Goal: Task Accomplishment & Management: Manage account settings

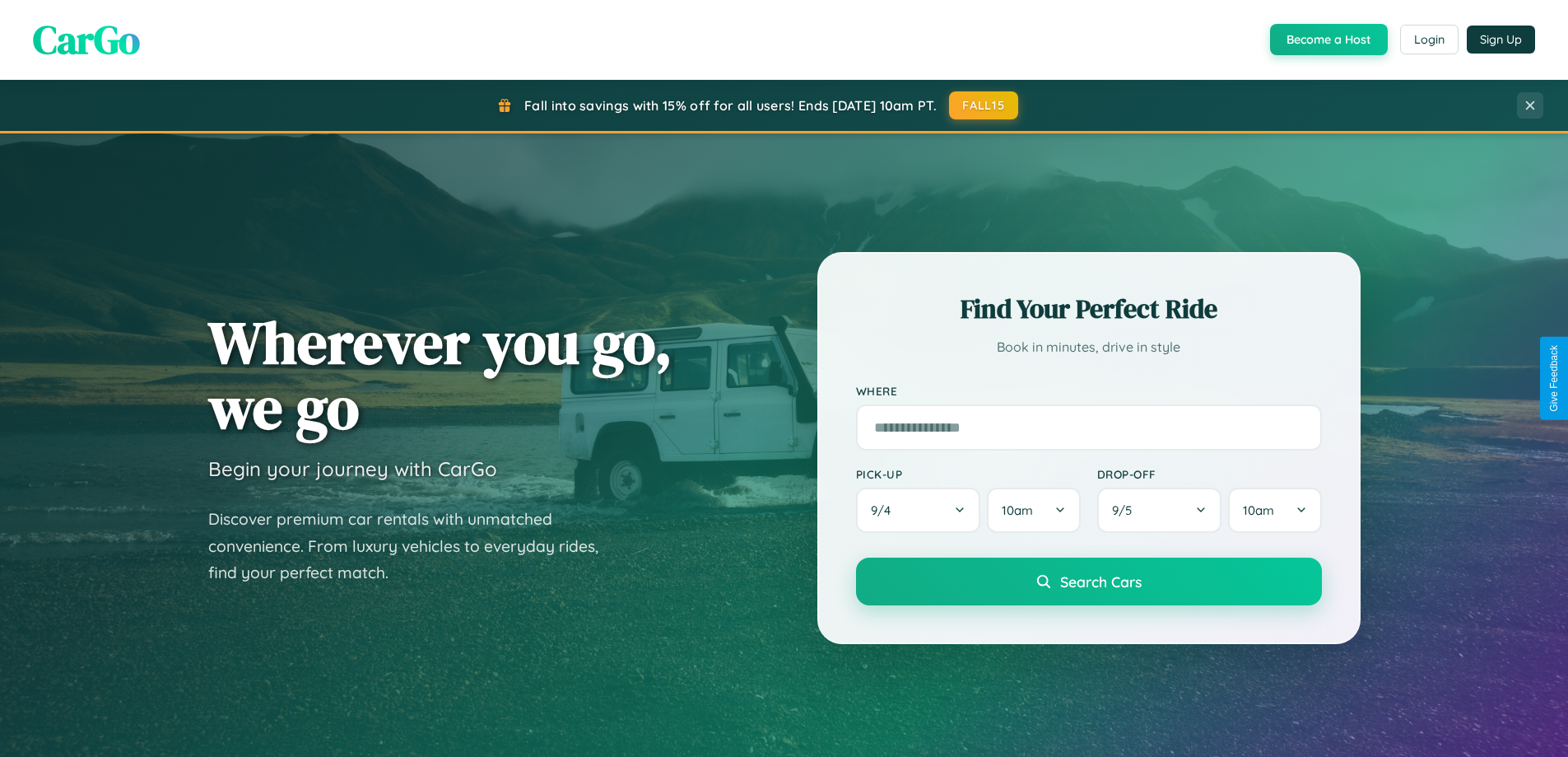
scroll to position [1133, 0]
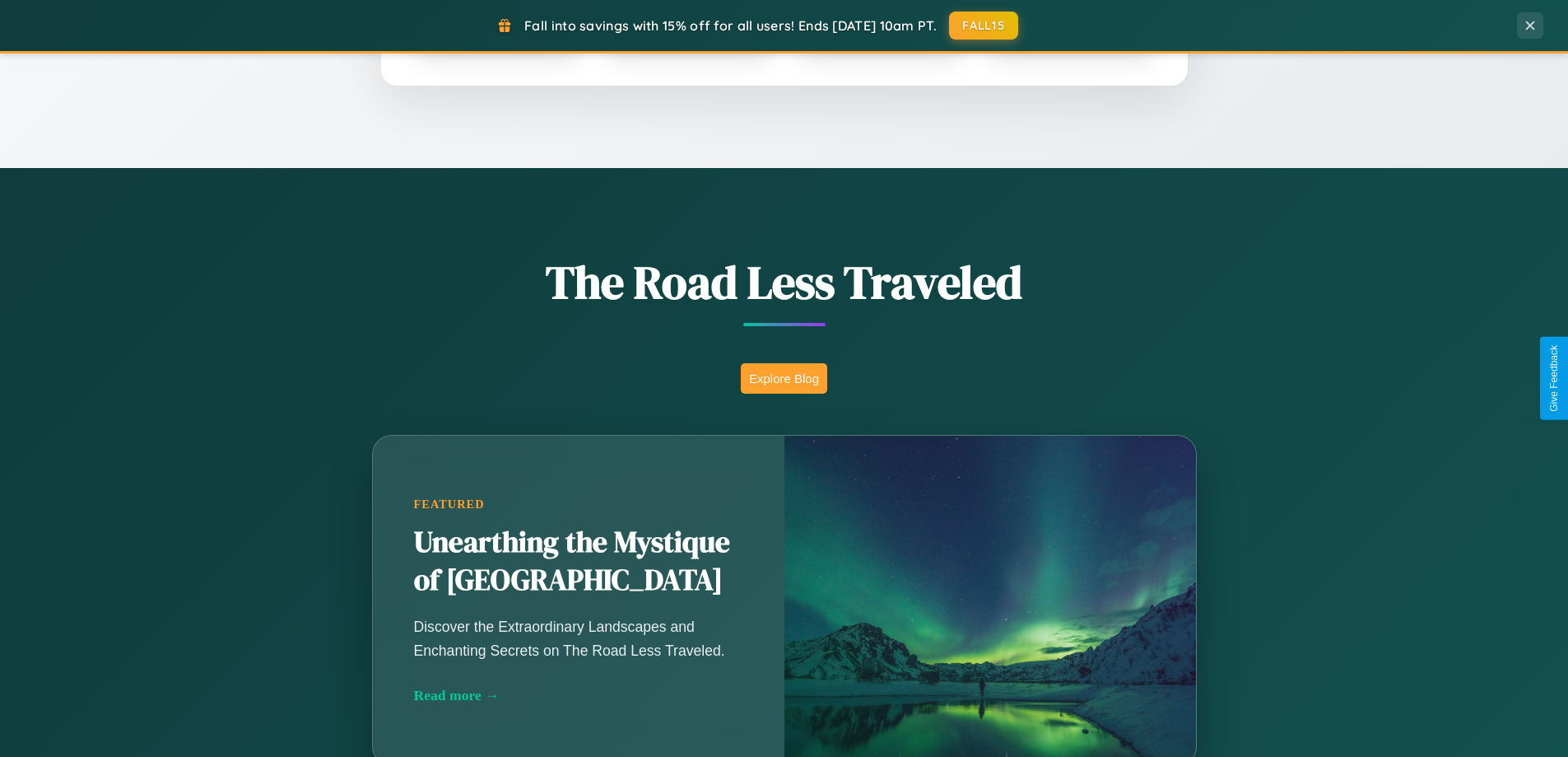
click at [784, 378] on button "Explore Blog" at bounding box center [784, 378] width 87 height 31
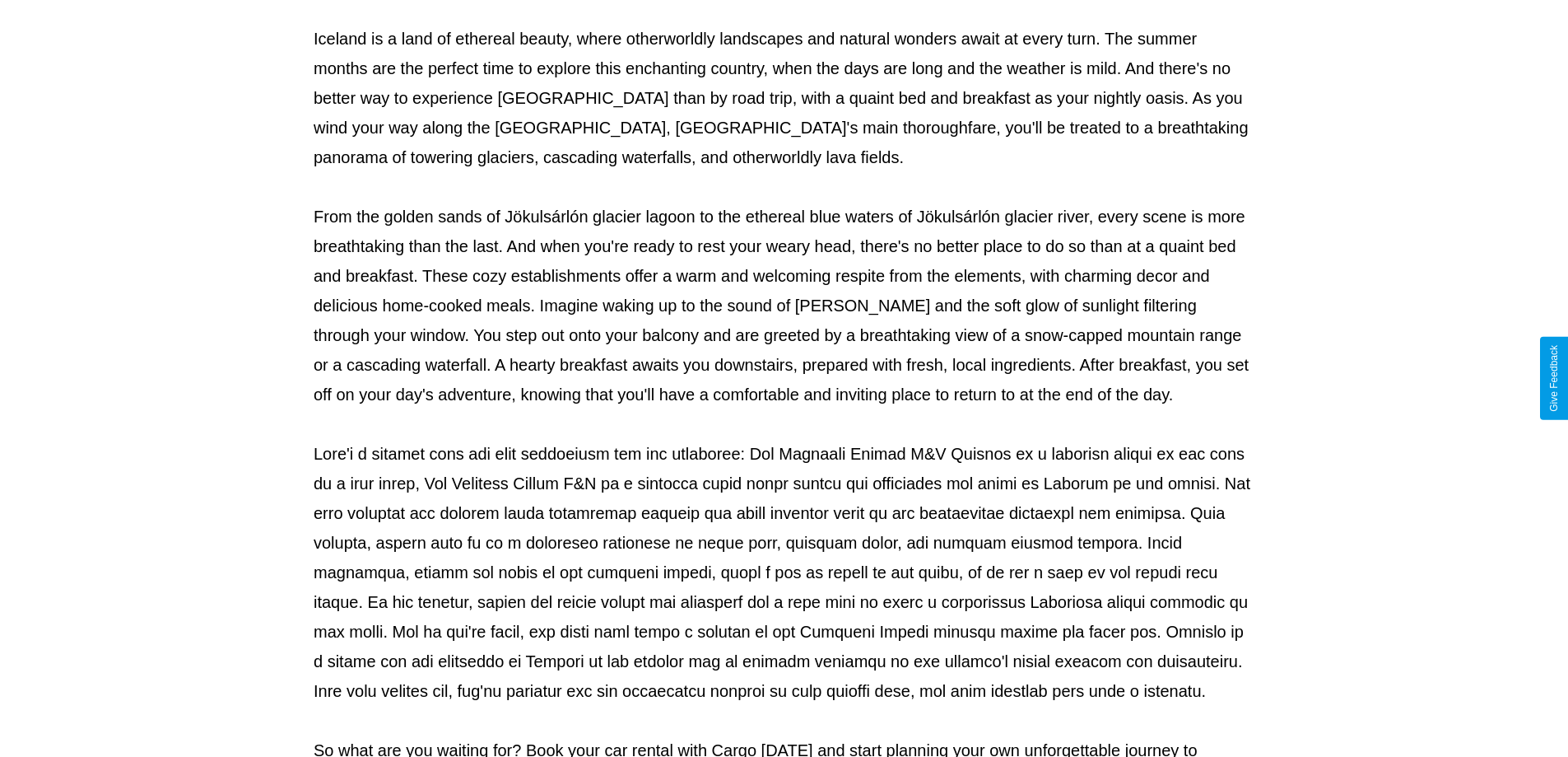
scroll to position [533, 0]
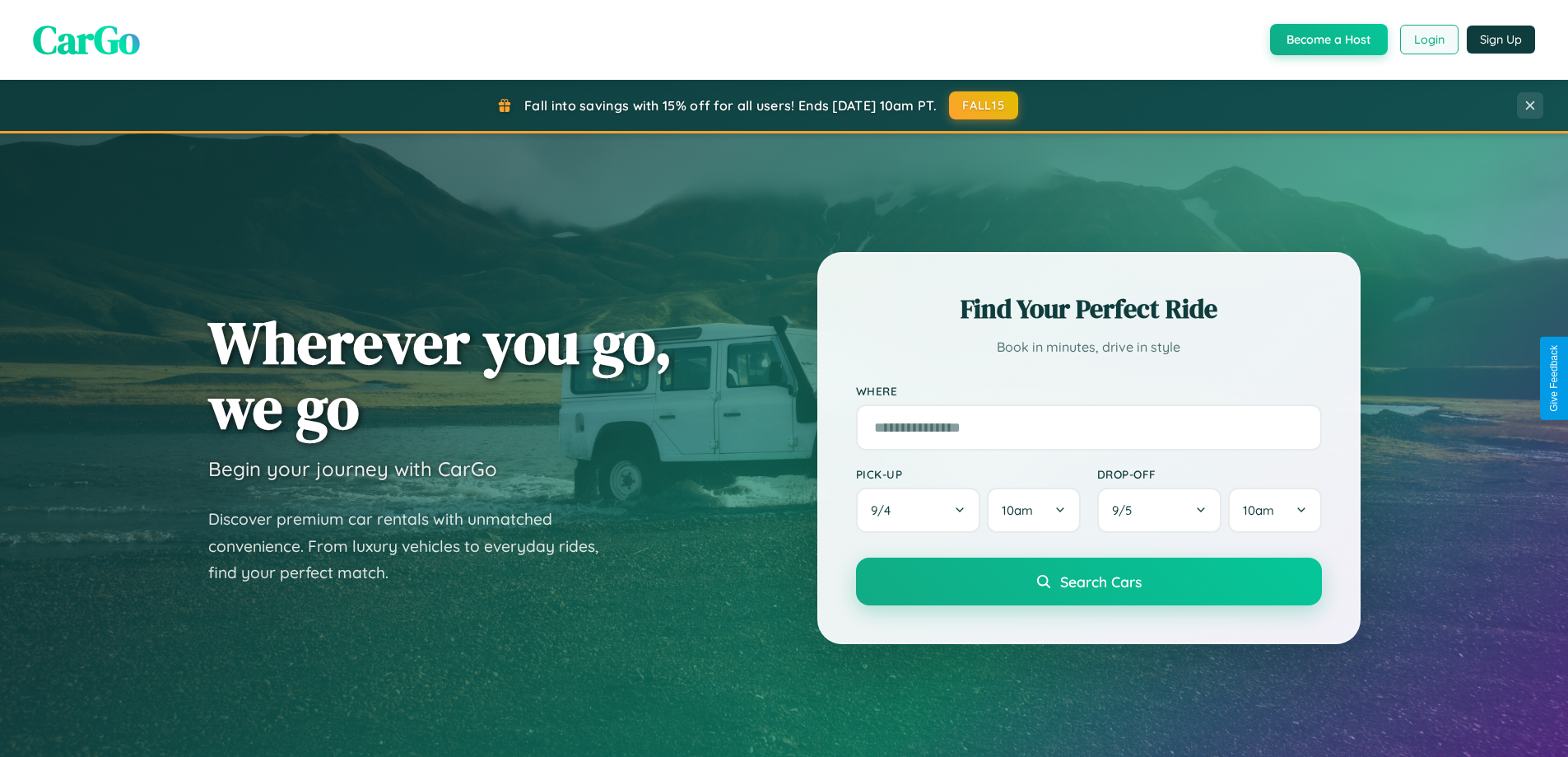
click at [1428, 39] on button "Login" at bounding box center [1429, 39] width 58 height 30
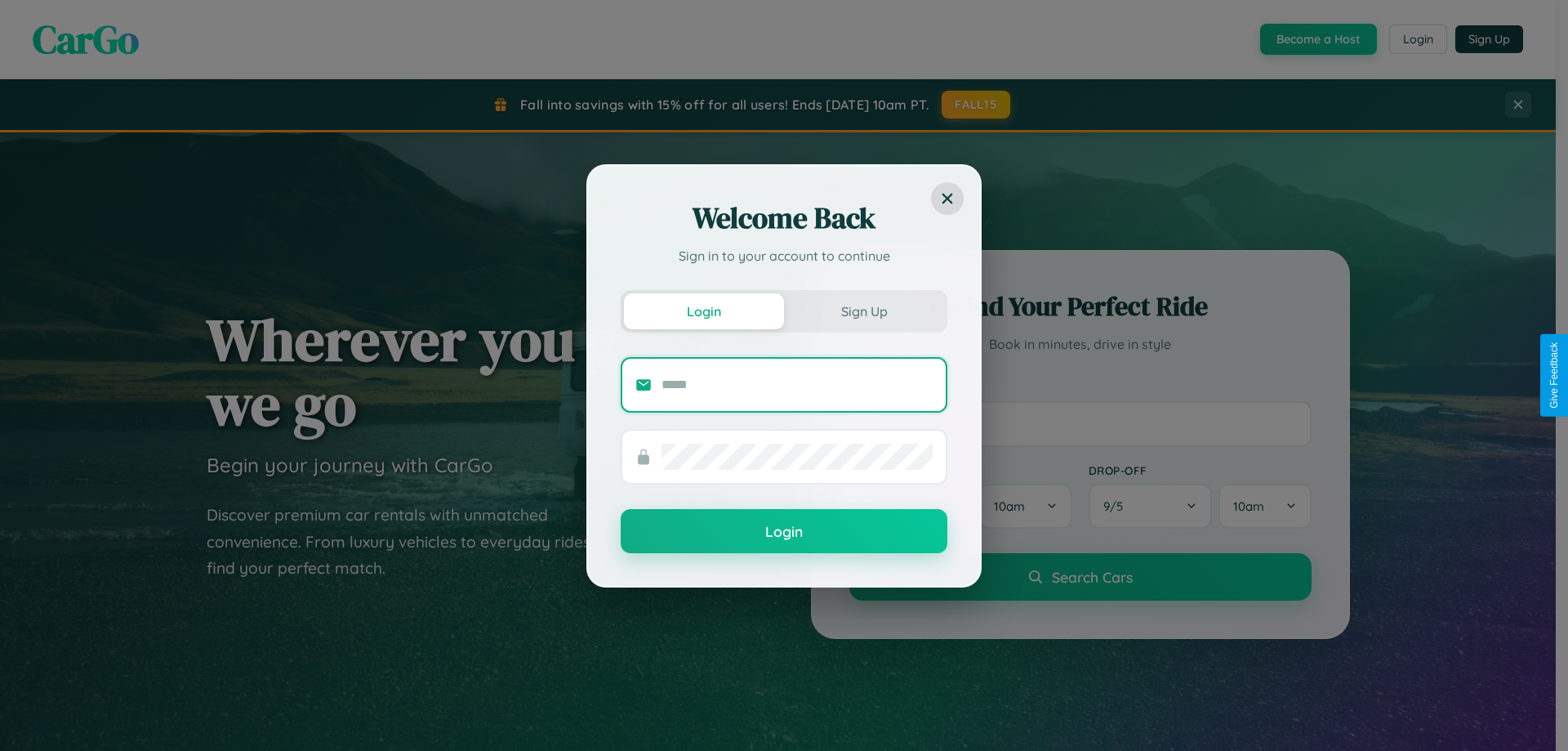
click at [797, 384] on input "text" at bounding box center [797, 385] width 271 height 26
type input "**********"
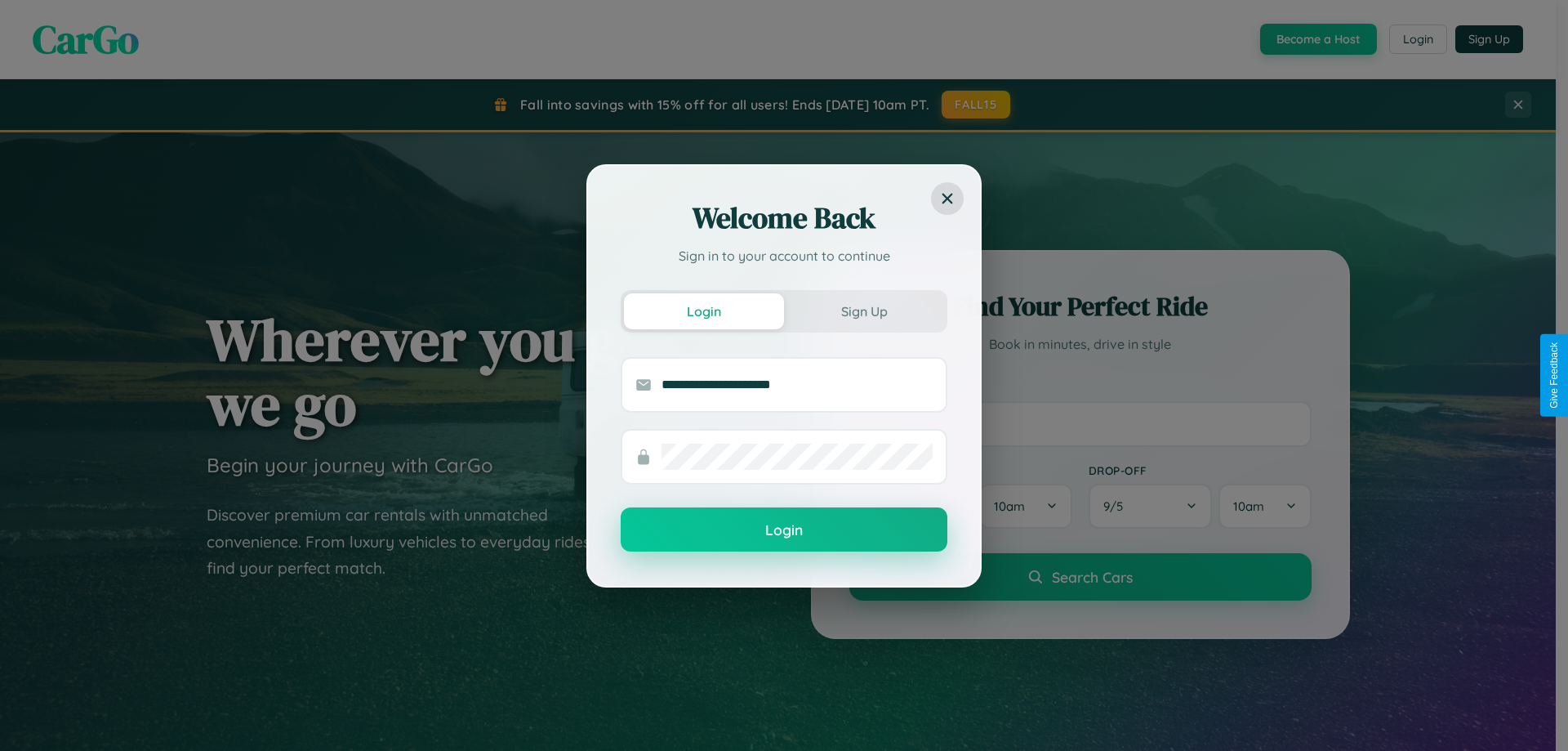
click at [784, 531] on button "Login" at bounding box center [783, 529] width 326 height 44
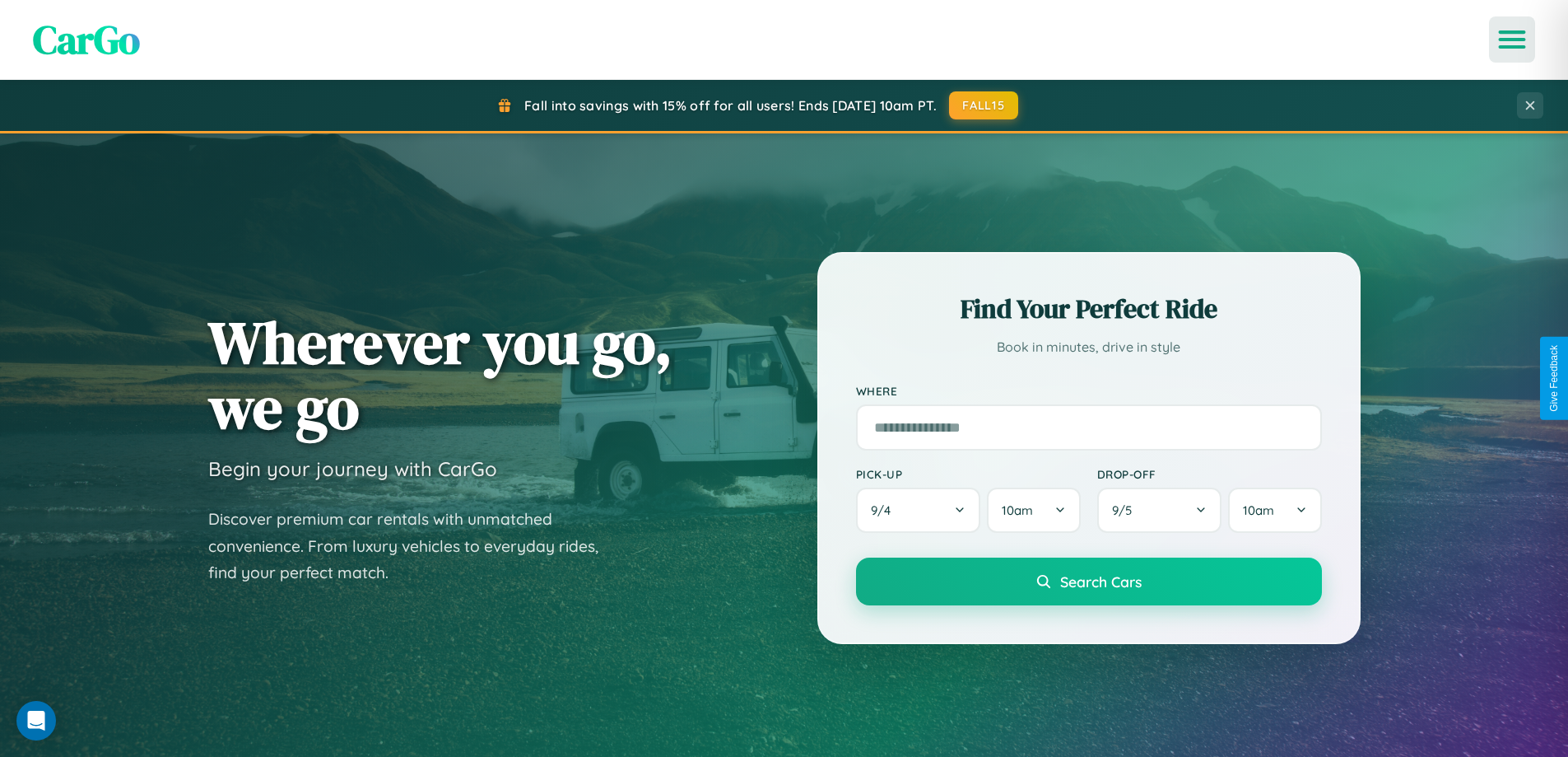
click at [1513, 39] on icon "Open menu" at bounding box center [1512, 40] width 24 height 15
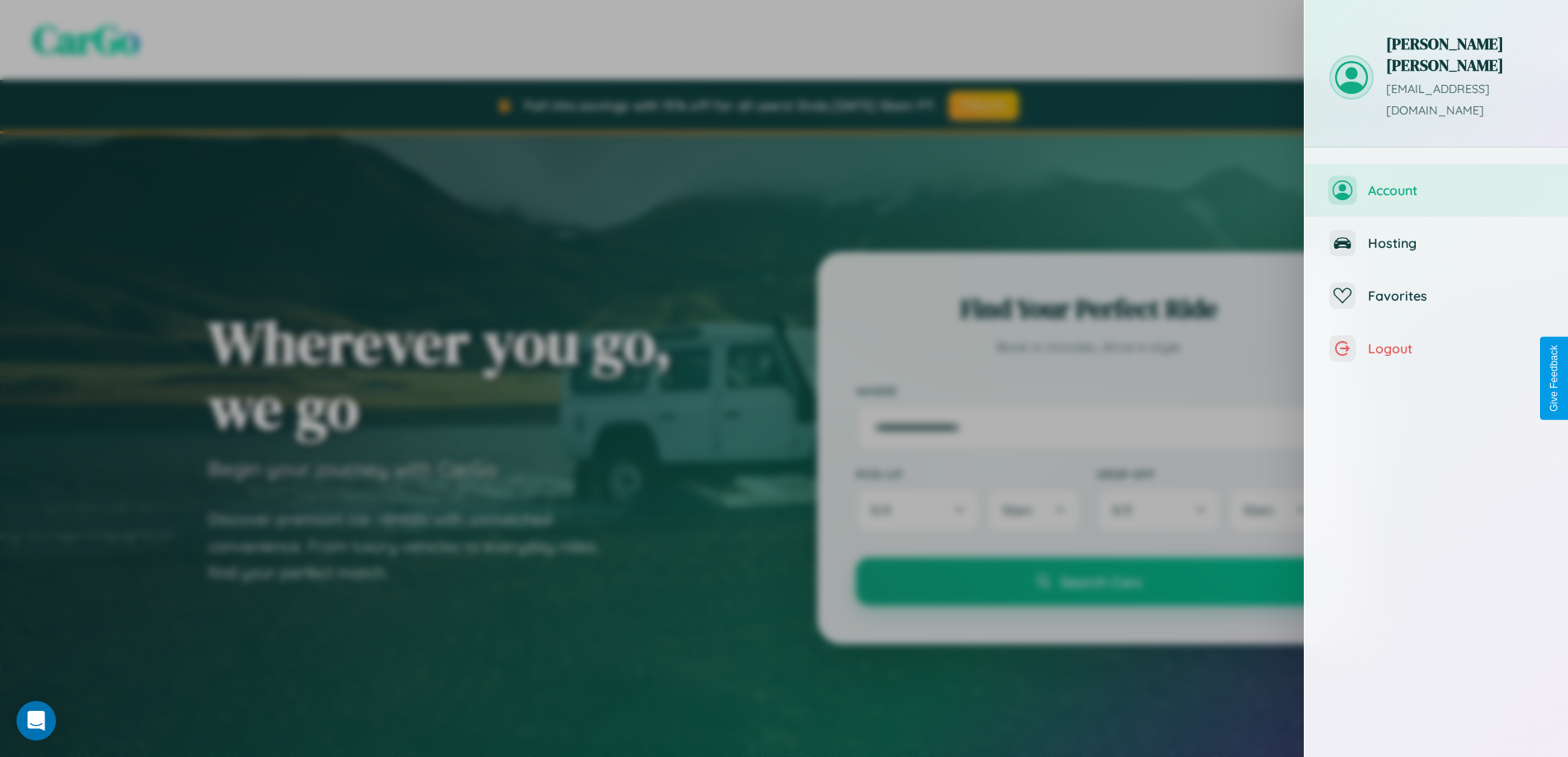
click at [1436, 182] on span "Account" at bounding box center [1456, 190] width 175 height 16
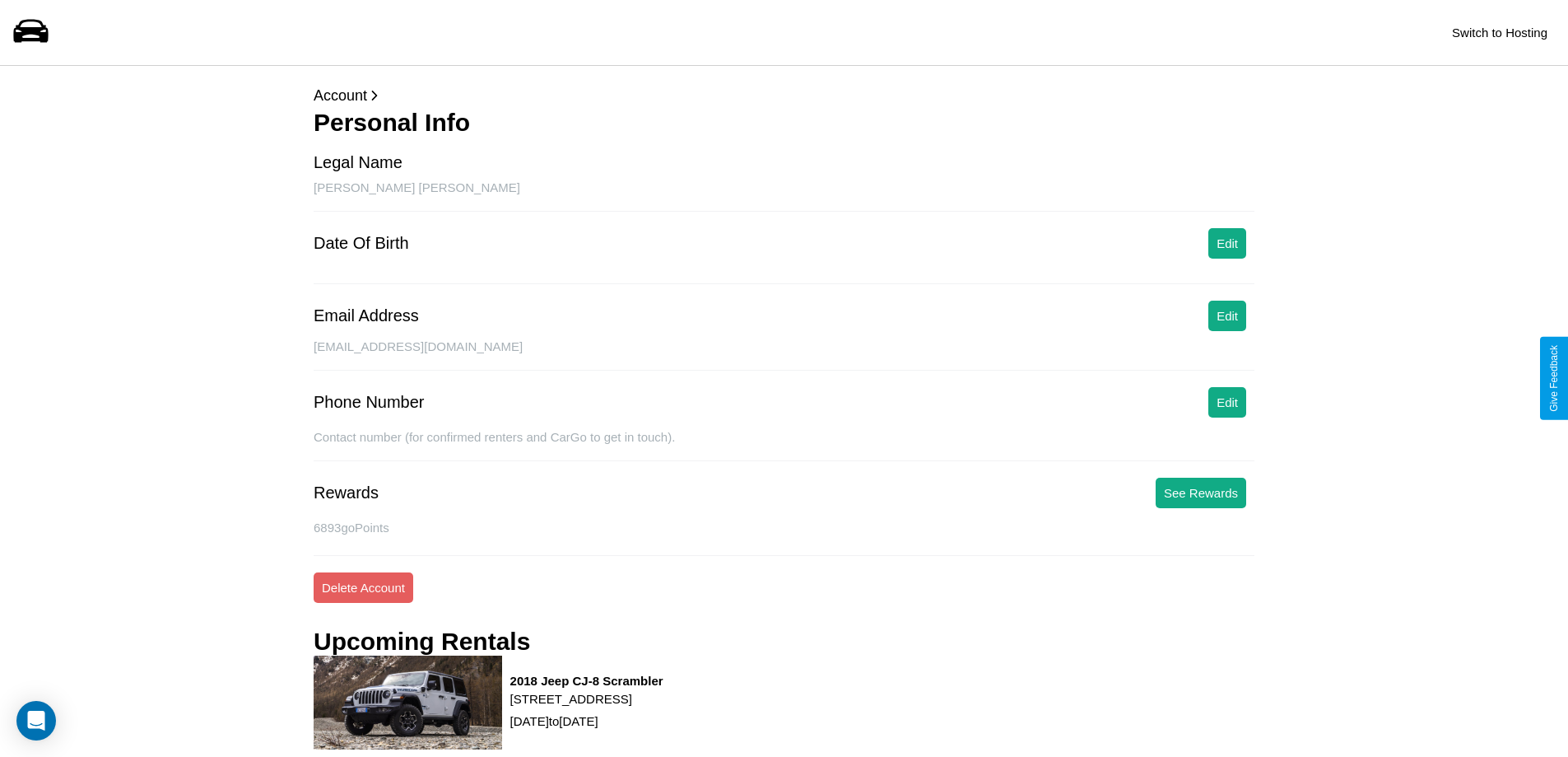
scroll to position [230, 0]
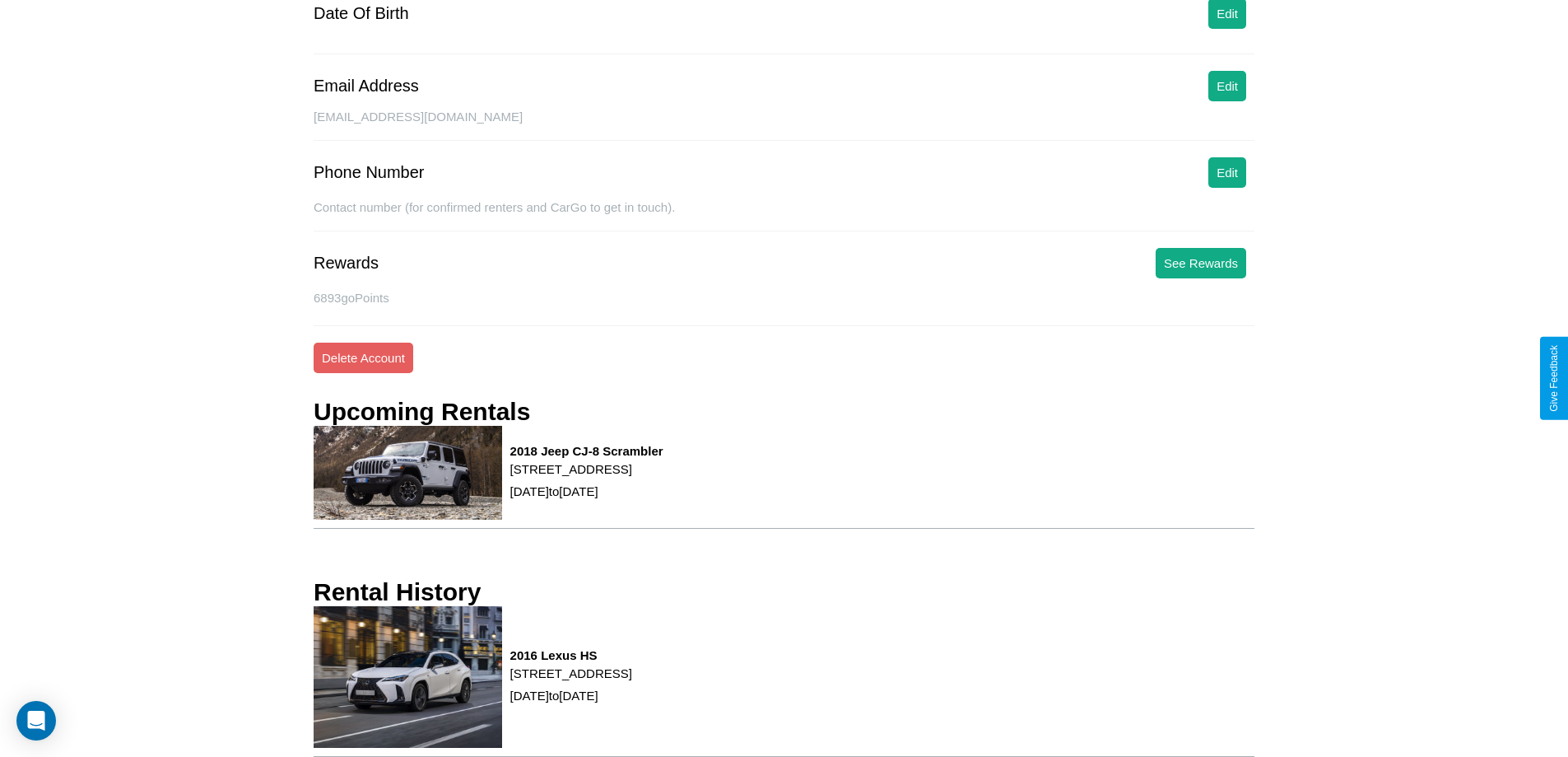
click at [632, 681] on p "[STREET_ADDRESS]" at bounding box center [571, 672] width 122 height 22
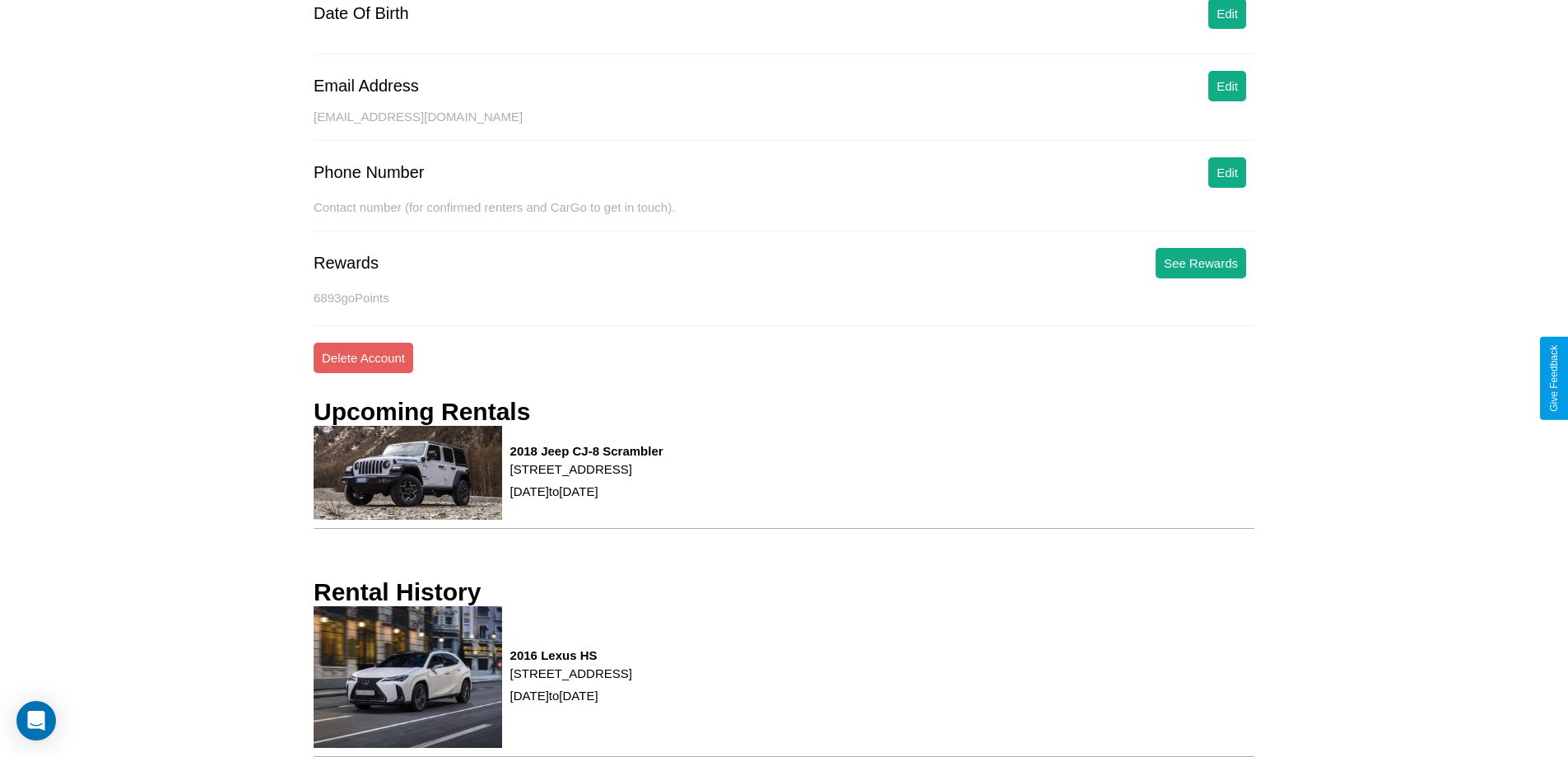
click at [632, 681] on p "[STREET_ADDRESS]" at bounding box center [571, 672] width 122 height 22
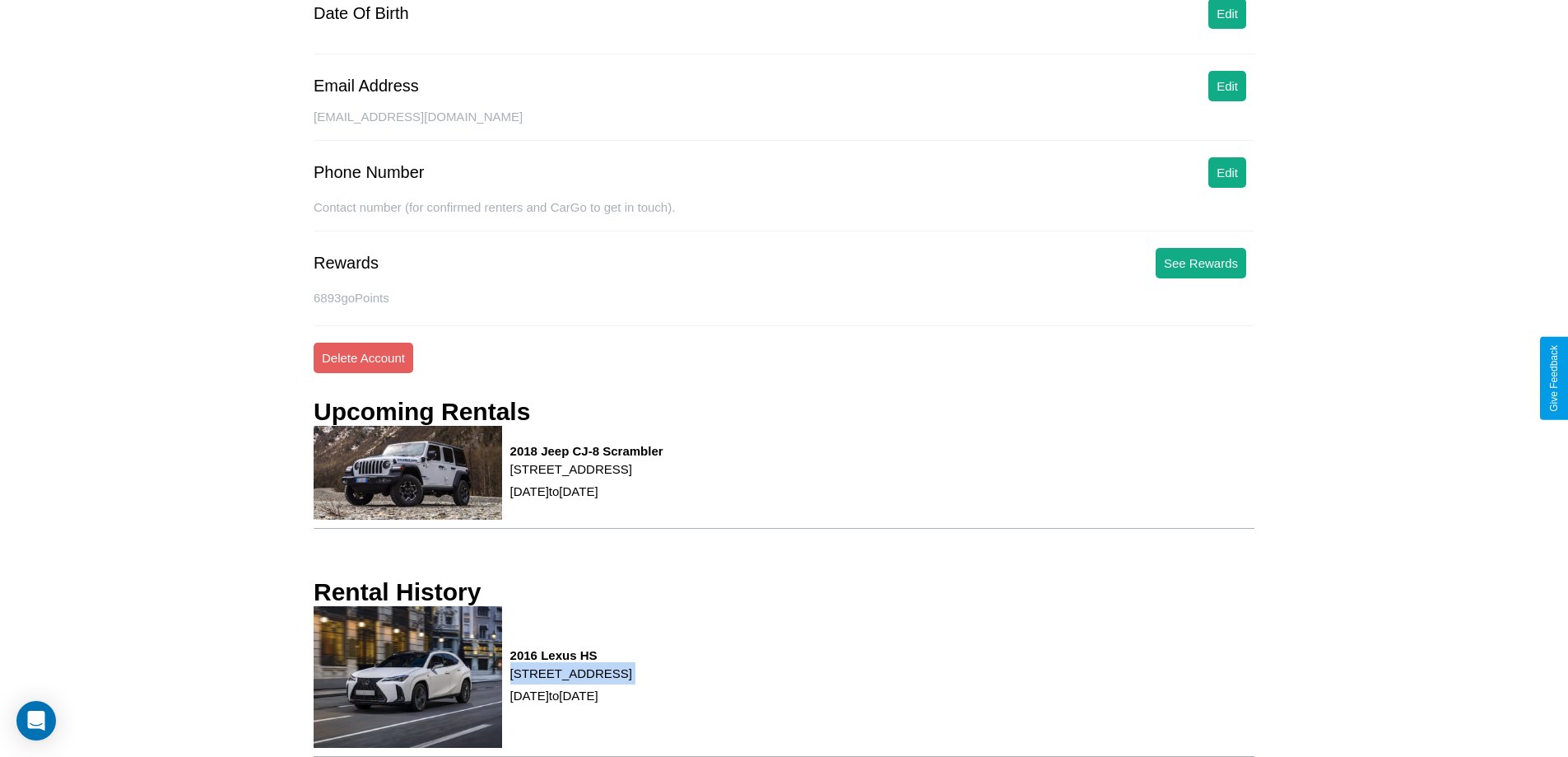
click at [632, 681] on p "[STREET_ADDRESS]" at bounding box center [571, 672] width 122 height 22
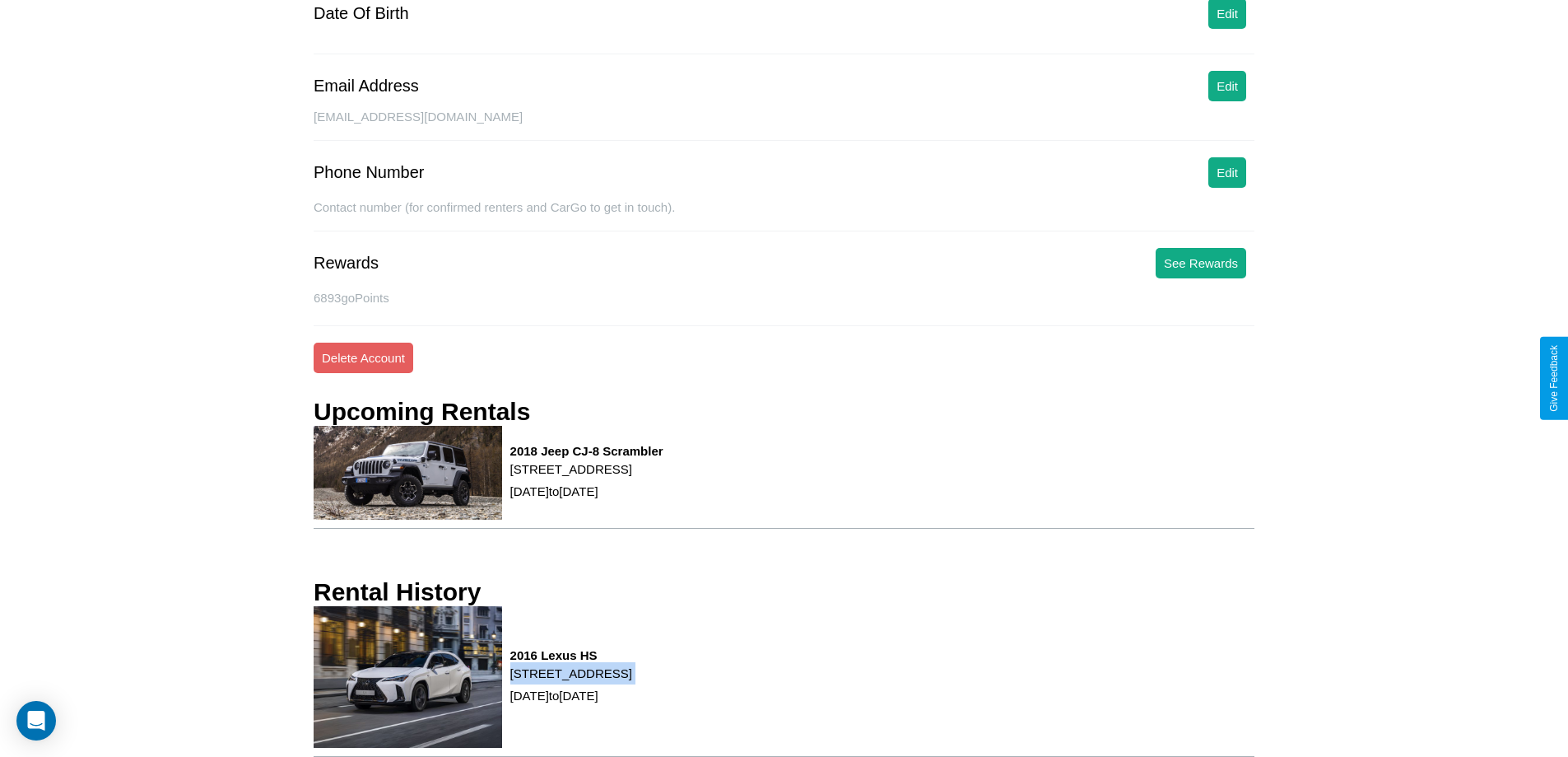
click at [632, 681] on p "[STREET_ADDRESS]" at bounding box center [571, 672] width 122 height 22
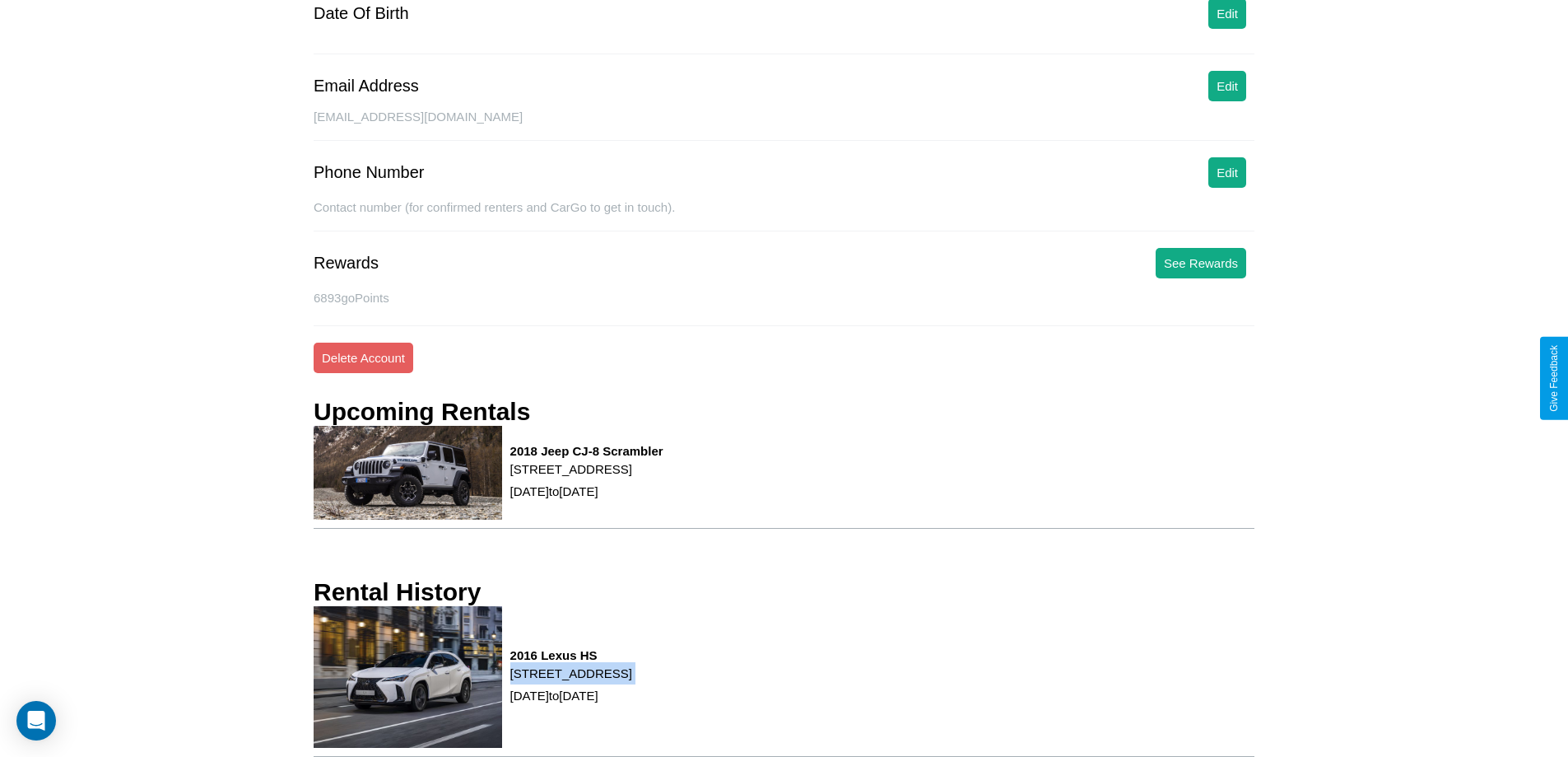
click at [632, 681] on p "[STREET_ADDRESS]" at bounding box center [571, 672] width 122 height 22
